Goal: Task Accomplishment & Management: Manage account settings

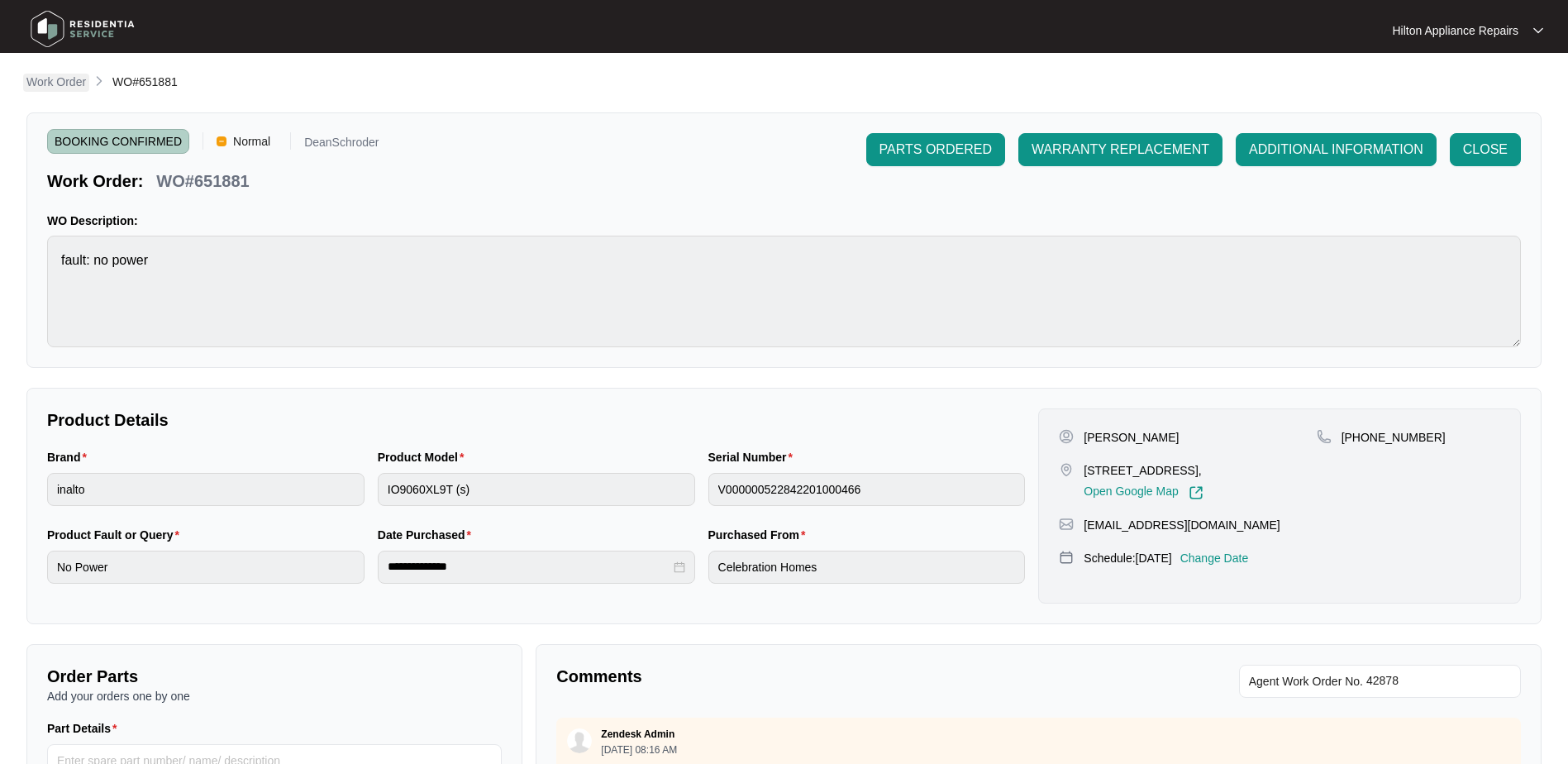
click at [54, 85] on p "Work Order" at bounding box center [56, 82] width 60 height 17
click at [50, 83] on p "Work Order" at bounding box center [56, 82] width 60 height 17
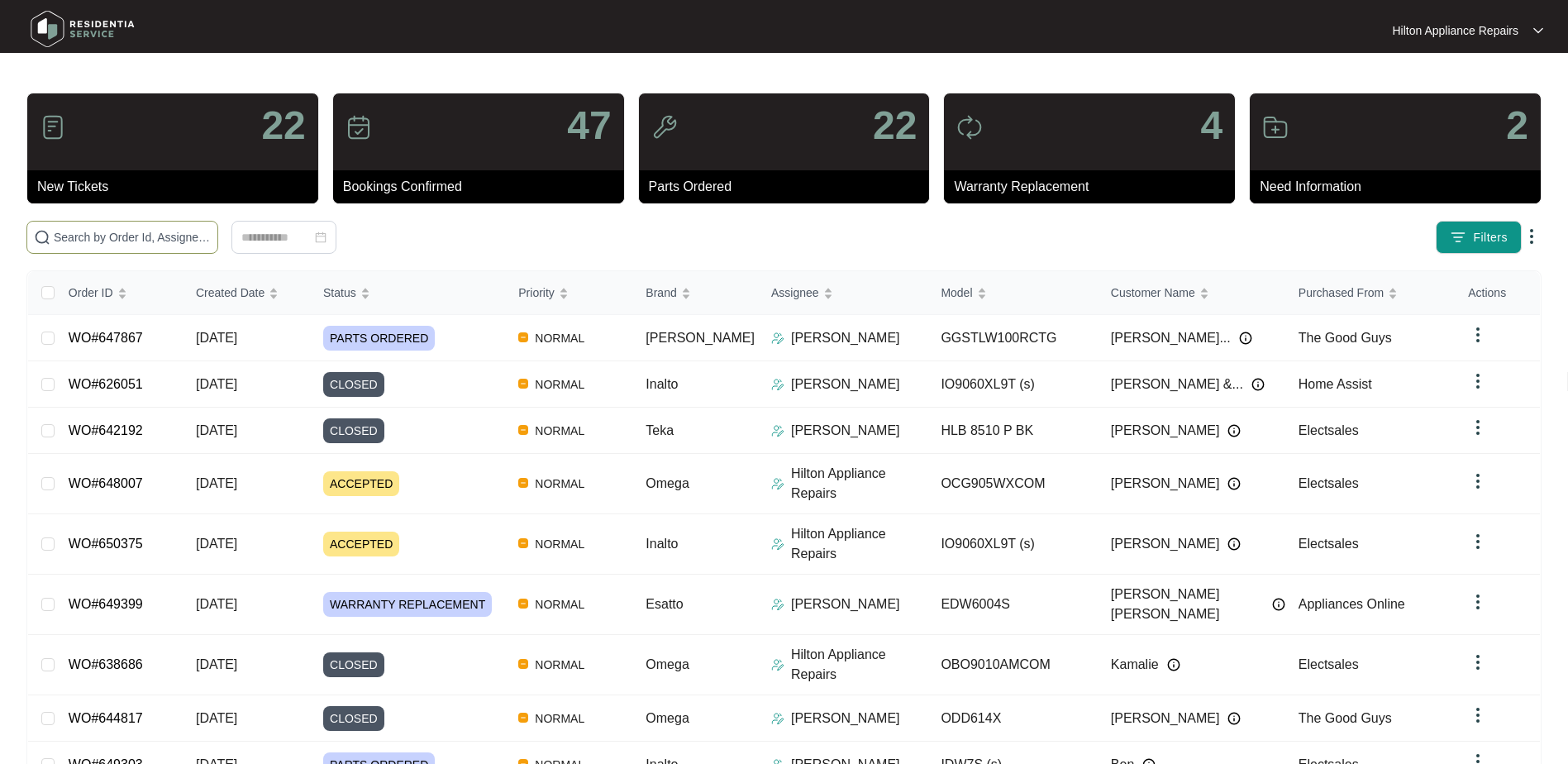
click at [74, 246] on input "text" at bounding box center [132, 237] width 157 height 18
paste input "WO#648696"
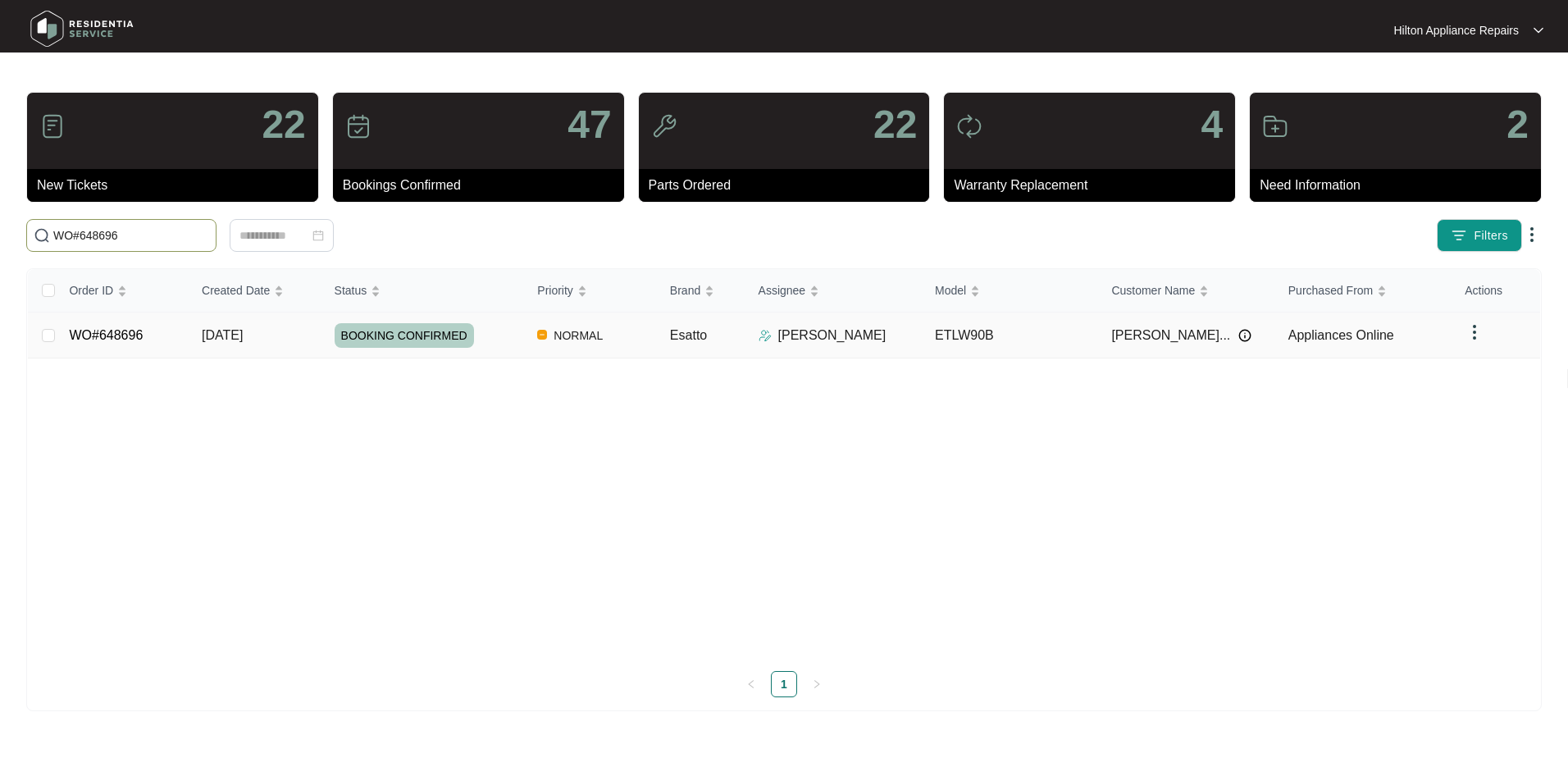
type input "WO#648696"
click at [230, 334] on span "[DATE]" at bounding box center [222, 335] width 41 height 14
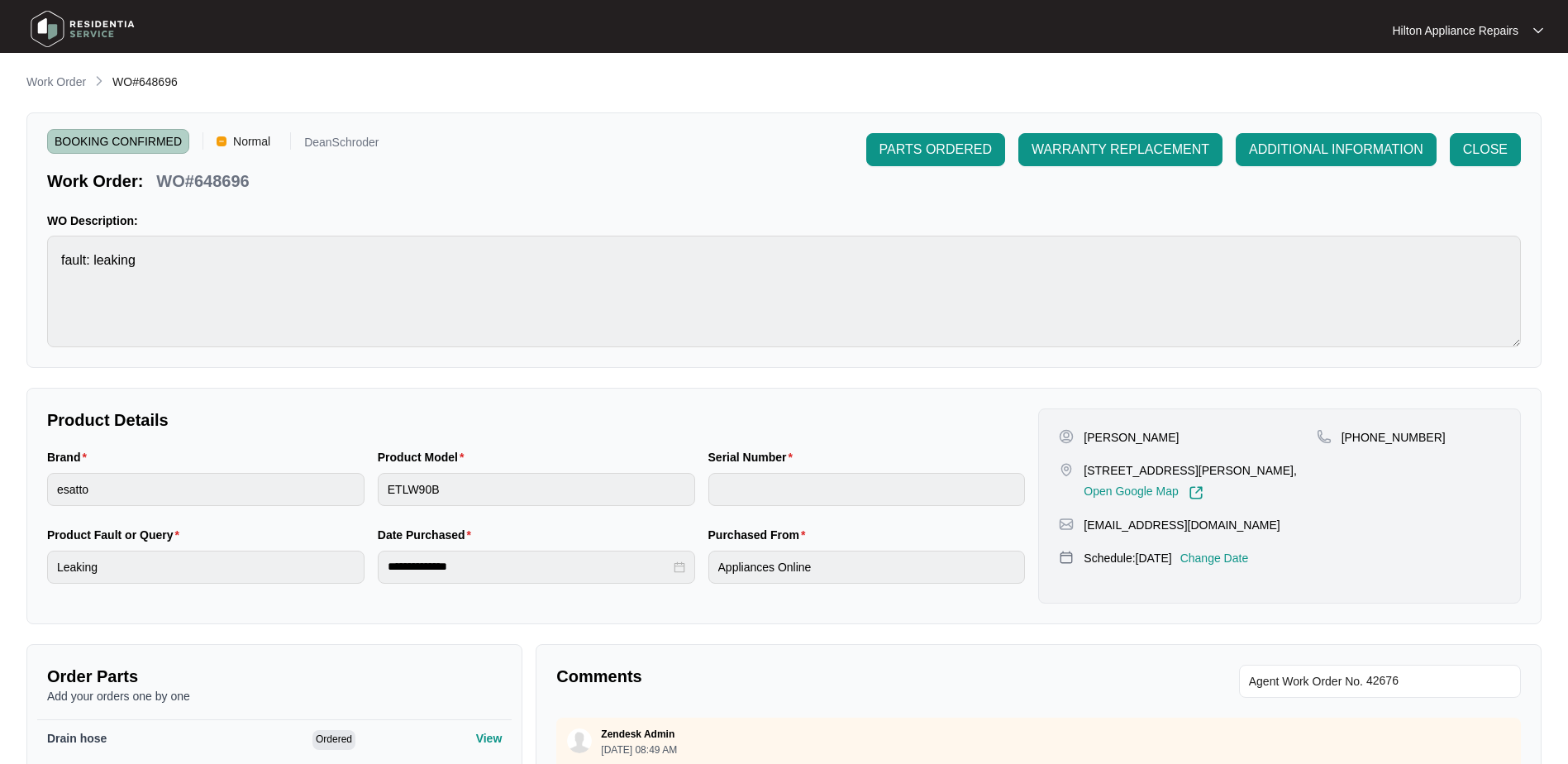
click at [1249, 556] on p "Change Date" at bounding box center [1214, 558] width 69 height 17
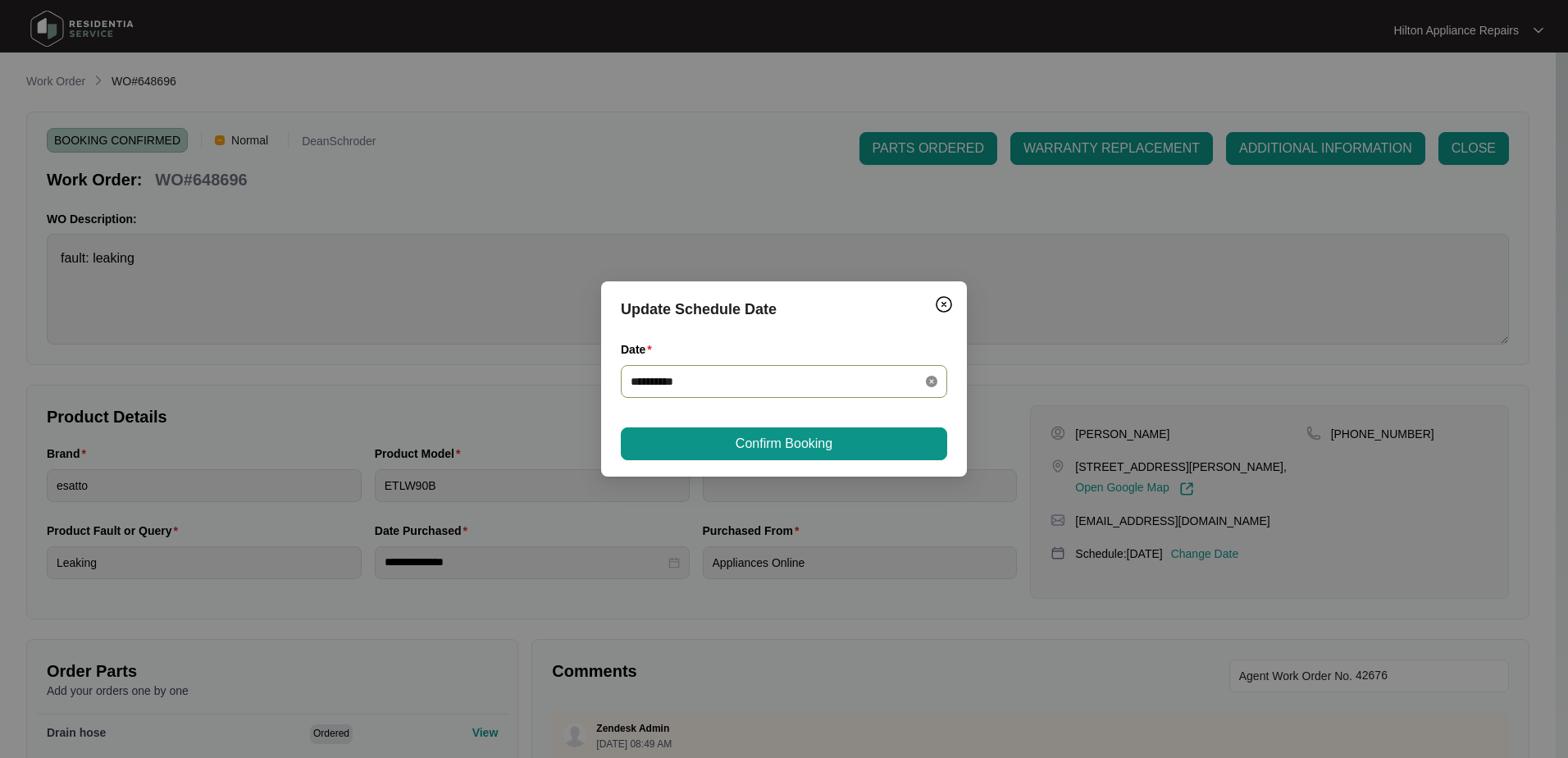
click at [927, 380] on icon "close-circle" at bounding box center [931, 381] width 11 height 11
click at [927, 379] on div at bounding box center [784, 381] width 307 height 18
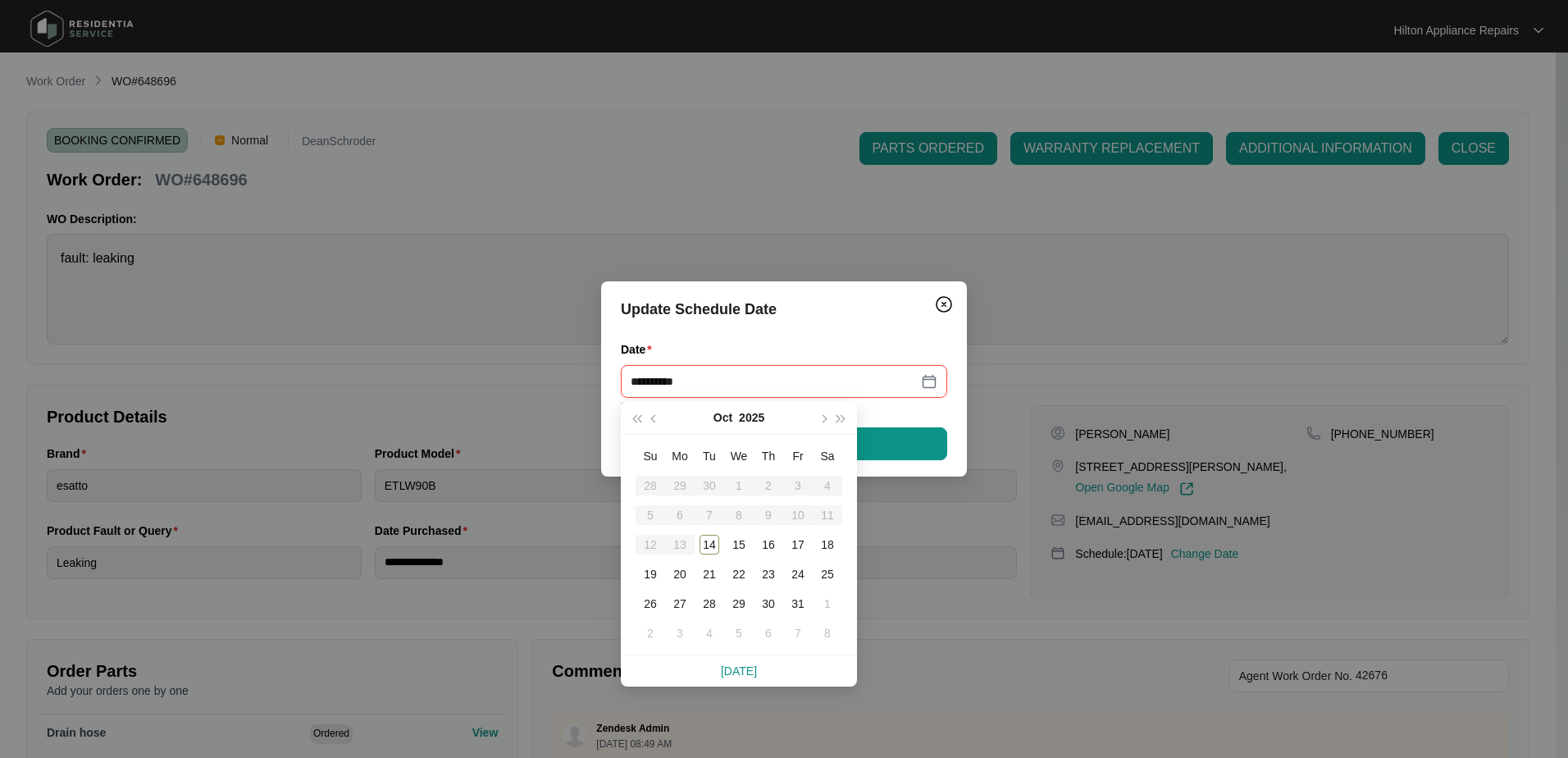
type input "**********"
click at [796, 541] on div "17" at bounding box center [797, 544] width 20 height 20
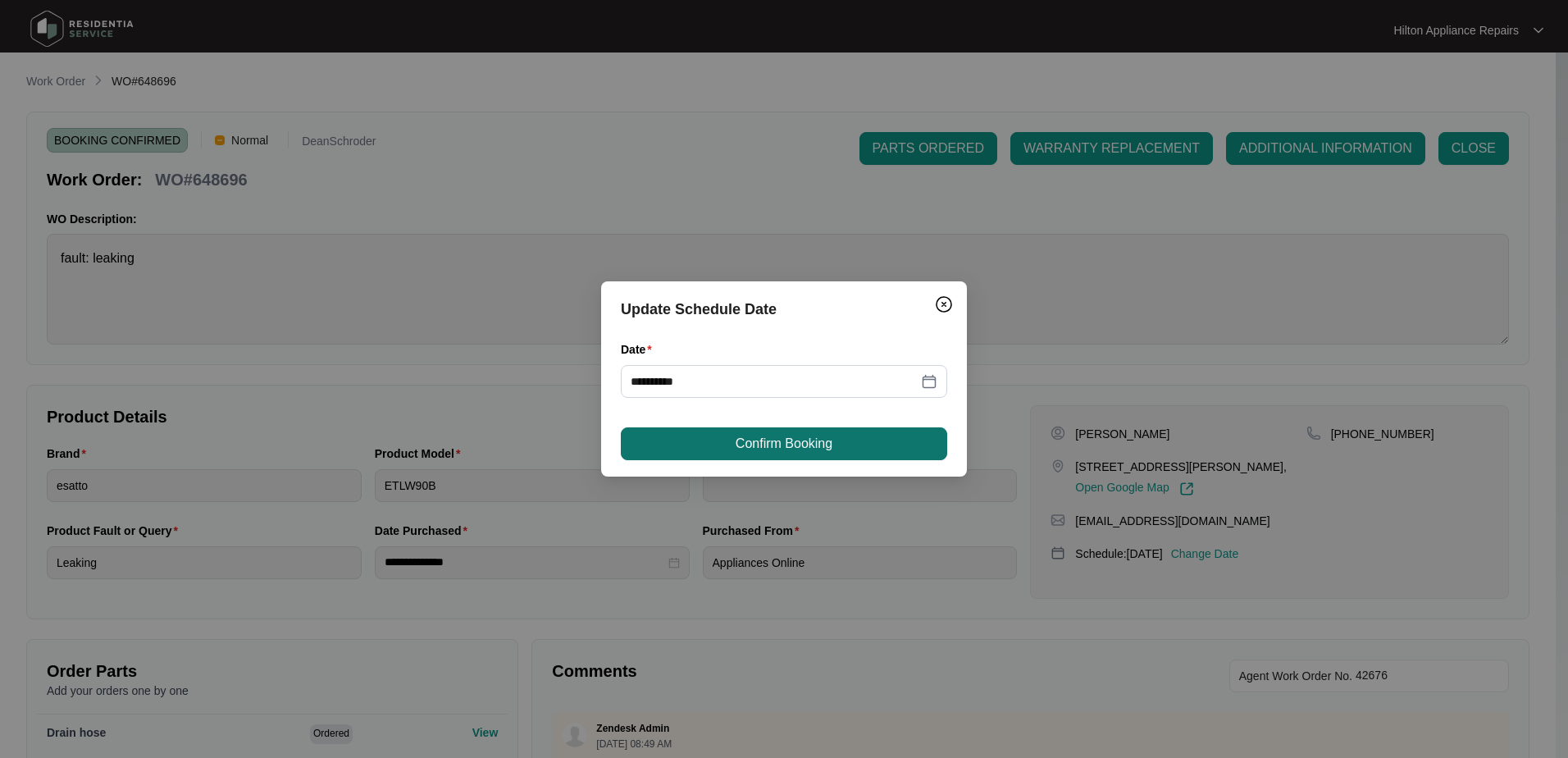
click at [815, 442] on span "Confirm Booking" at bounding box center [784, 443] width 97 height 20
